Goal: Information Seeking & Learning: Compare options

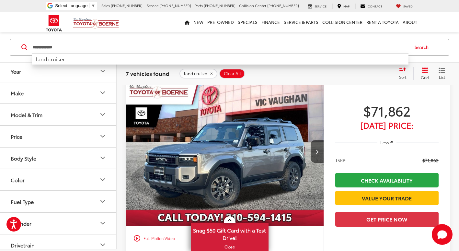
scroll to position [65, 0]
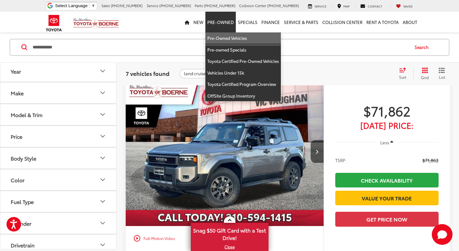
click at [225, 41] on link "Pre-Owned Vehicles" at bounding box center [242, 38] width 75 height 12
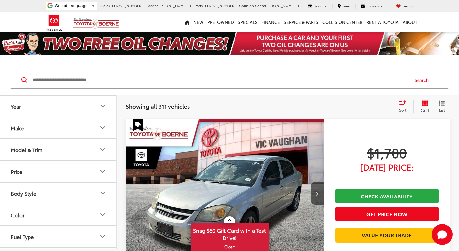
click at [96, 82] on input "Search by Make, Model, or Keyword" at bounding box center [220, 80] width 376 height 16
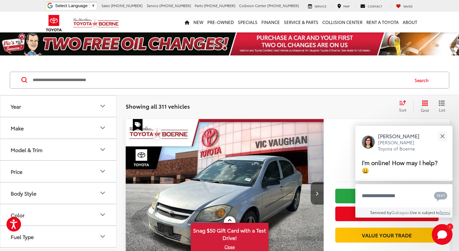
click at [58, 135] on button "Make" at bounding box center [58, 127] width 117 height 21
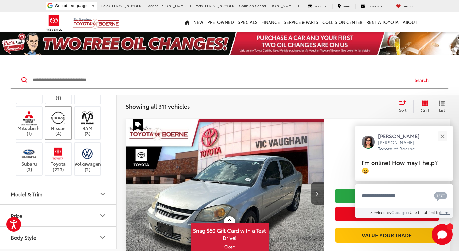
scroll to position [194, 0]
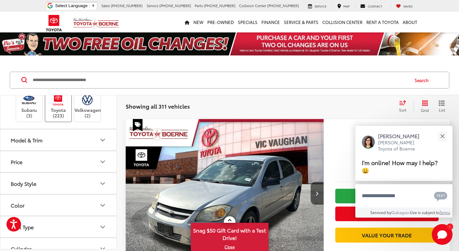
click at [63, 107] on img at bounding box center [58, 99] width 18 height 15
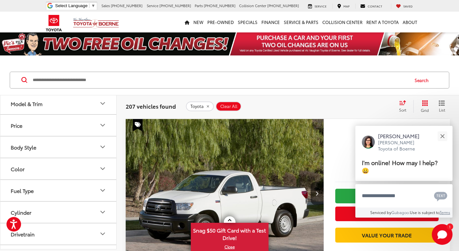
scroll to position [291, 0]
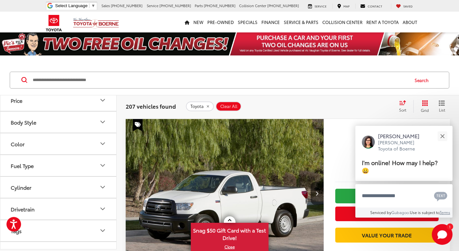
click at [46, 89] on button "Model & Trim" at bounding box center [58, 78] width 117 height 21
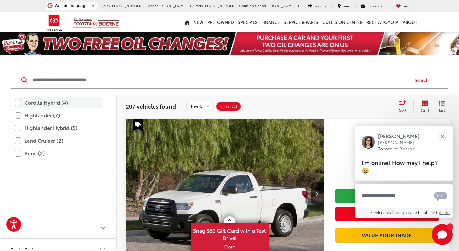
scroll to position [388, 0]
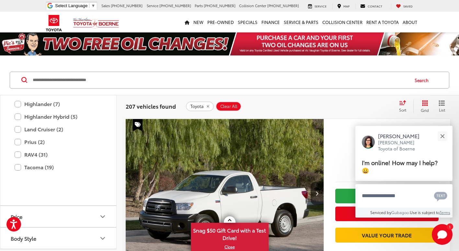
click at [15, 46] on label "Camry (57)" at bounding box center [58, 40] width 87 height 11
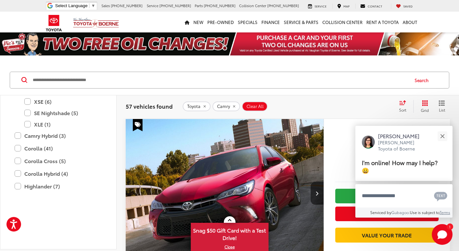
click at [27, 84] on label "SE (36)" at bounding box center [63, 78] width 78 height 11
click at [28, 96] on label "LE (9)" at bounding box center [63, 89] width 78 height 11
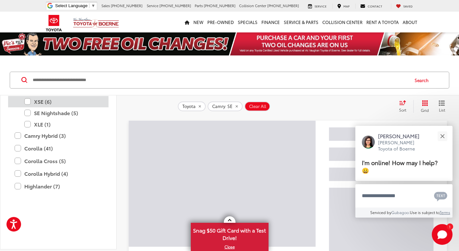
click at [28, 107] on label "XSE (6)" at bounding box center [63, 101] width 78 height 11
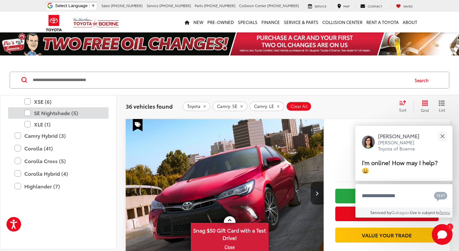
click at [27, 118] on label "SE Nightshade (5)" at bounding box center [63, 112] width 78 height 11
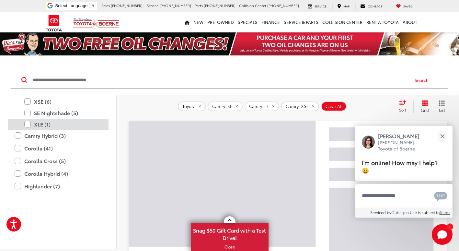
click at [28, 130] on label "XLE (1)" at bounding box center [63, 123] width 78 height 11
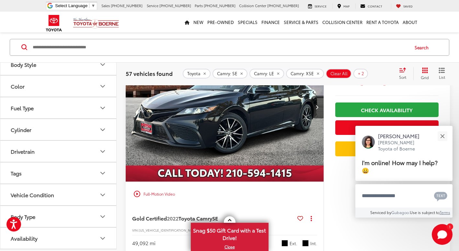
scroll to position [1198, 0]
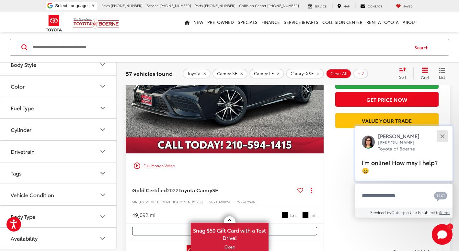
click at [439, 139] on button "Close" at bounding box center [442, 136] width 14 height 14
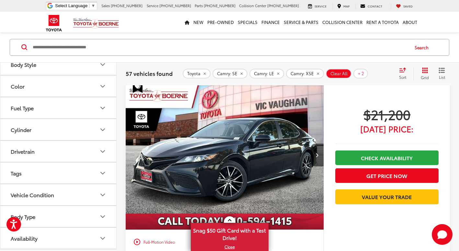
scroll to position [1133, 0]
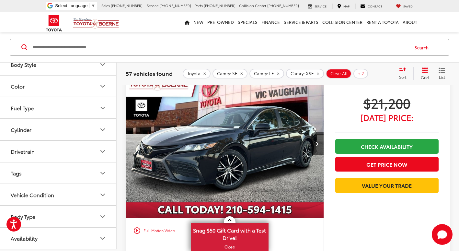
click at [212, 46] on input "Search by Make, Model, or Keyword" at bounding box center [220, 47] width 376 height 16
type input "******"
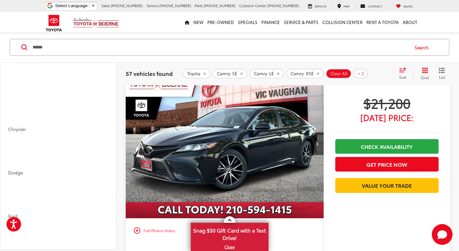
scroll to position [1551, 0]
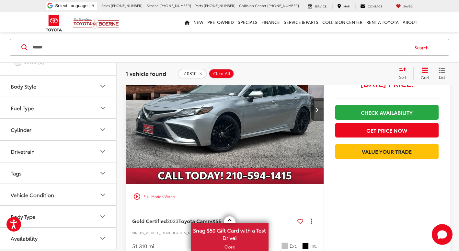
scroll to position [130, 0]
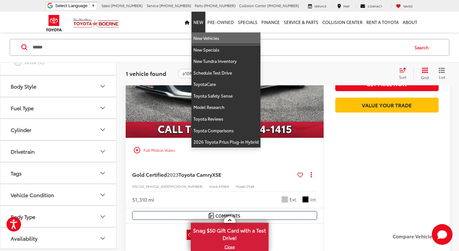
drag, startPoint x: 206, startPoint y: 35, endPoint x: 221, endPoint y: 19, distance: 21.7
click at [207, 35] on link "New Vehicles" at bounding box center [225, 38] width 69 height 12
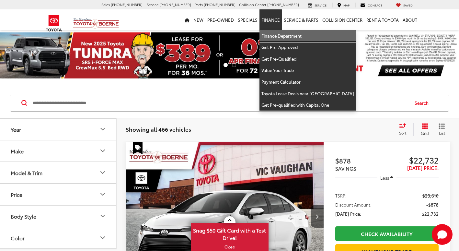
click at [272, 33] on link "Finance Department" at bounding box center [307, 36] width 96 height 12
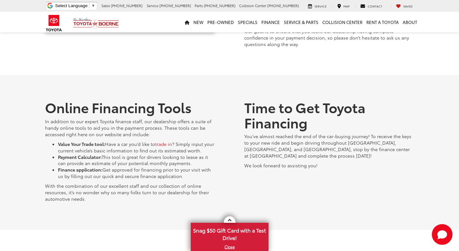
scroll to position [453, 0]
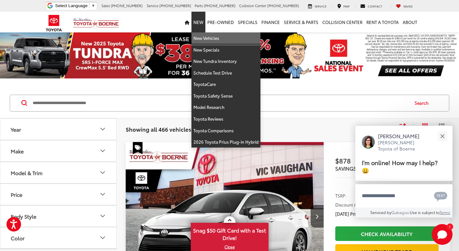
drag, startPoint x: 206, startPoint y: 35, endPoint x: 187, endPoint y: 51, distance: 25.2
click at [206, 35] on link "New Vehicles" at bounding box center [225, 38] width 69 height 12
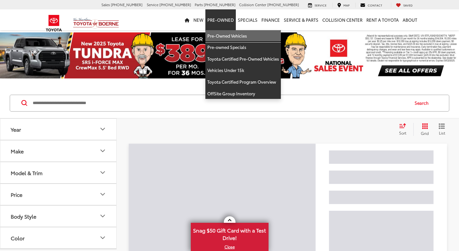
click at [229, 35] on link "Pre-Owned Vehicles" at bounding box center [242, 36] width 75 height 12
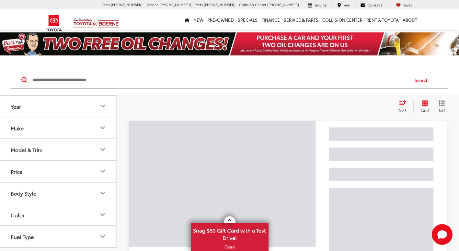
click at [124, 83] on input "Search by Make, Model, or Keyword" at bounding box center [220, 80] width 376 height 16
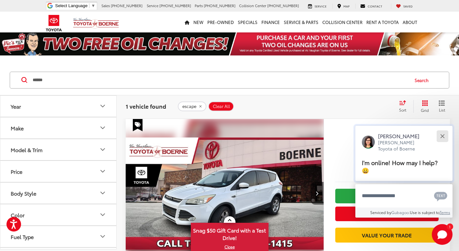
click at [446, 138] on button "Close" at bounding box center [442, 136] width 14 height 14
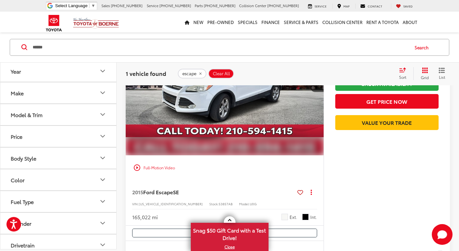
scroll to position [70, 0]
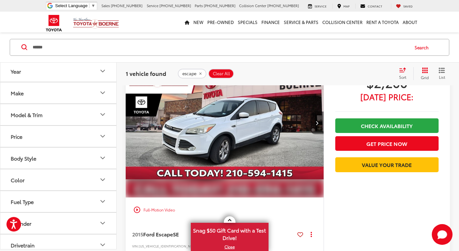
click at [316, 123] on icon "Next image" at bounding box center [316, 122] width 3 height 5
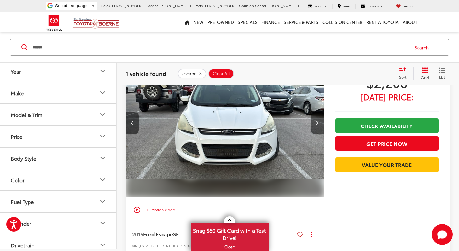
click at [316, 126] on button "Next image" at bounding box center [316, 122] width 13 height 23
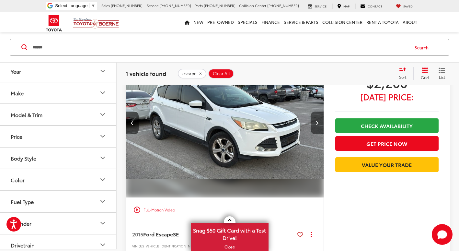
click at [316, 126] on button "Next image" at bounding box center [316, 122] width 13 height 23
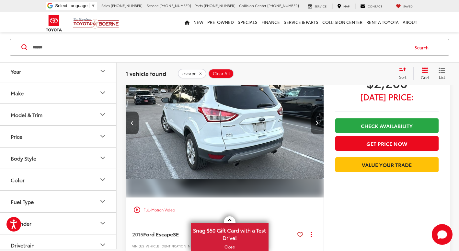
click at [316, 126] on button "Next image" at bounding box center [316, 122] width 13 height 23
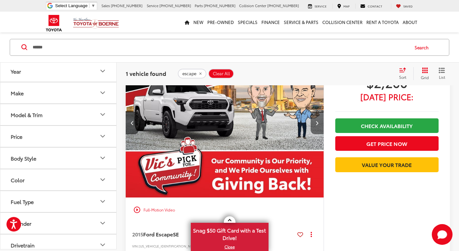
click at [316, 126] on button "Next image" at bounding box center [316, 122] width 13 height 23
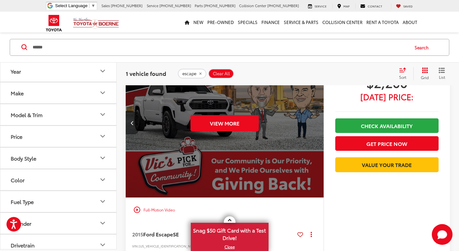
click at [133, 125] on icon "Previous image" at bounding box center [132, 122] width 3 height 5
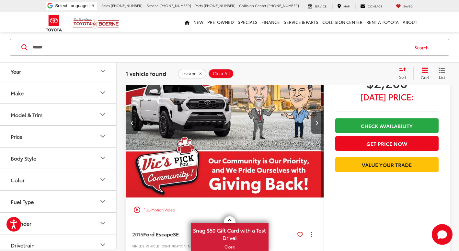
click at [133, 125] on icon "Previous image" at bounding box center [132, 122] width 3 height 5
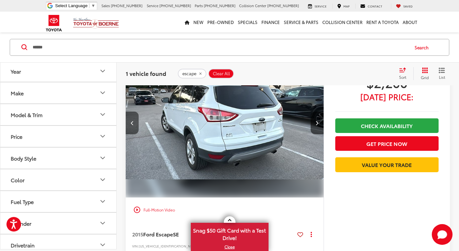
click at [133, 125] on icon "Previous image" at bounding box center [132, 122] width 3 height 5
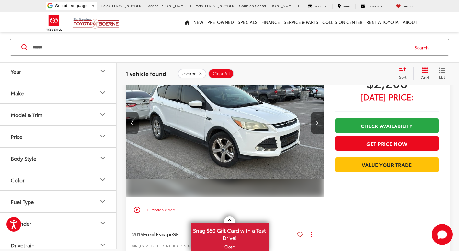
click at [133, 125] on icon "Previous image" at bounding box center [132, 122] width 3 height 5
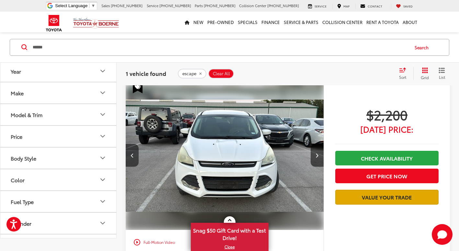
scroll to position [0, 0]
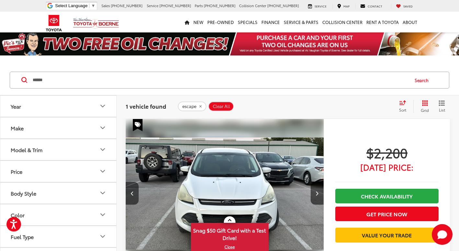
click at [42, 75] on input "******" at bounding box center [220, 80] width 376 height 16
click at [42, 77] on input "******" at bounding box center [220, 80] width 376 height 16
type input "*"
type input "******"
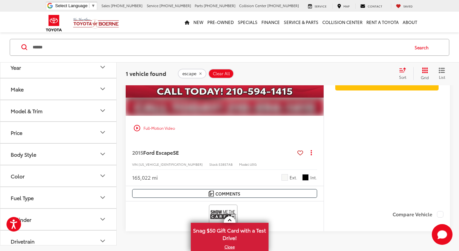
scroll to position [162, 0]
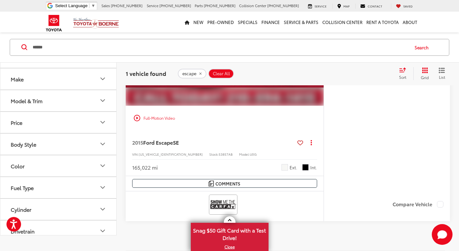
click at [219, 154] on span "53857AB" at bounding box center [226, 154] width 14 height 5
copy span "53857AB"
